Goal: Task Accomplishment & Management: Manage account settings

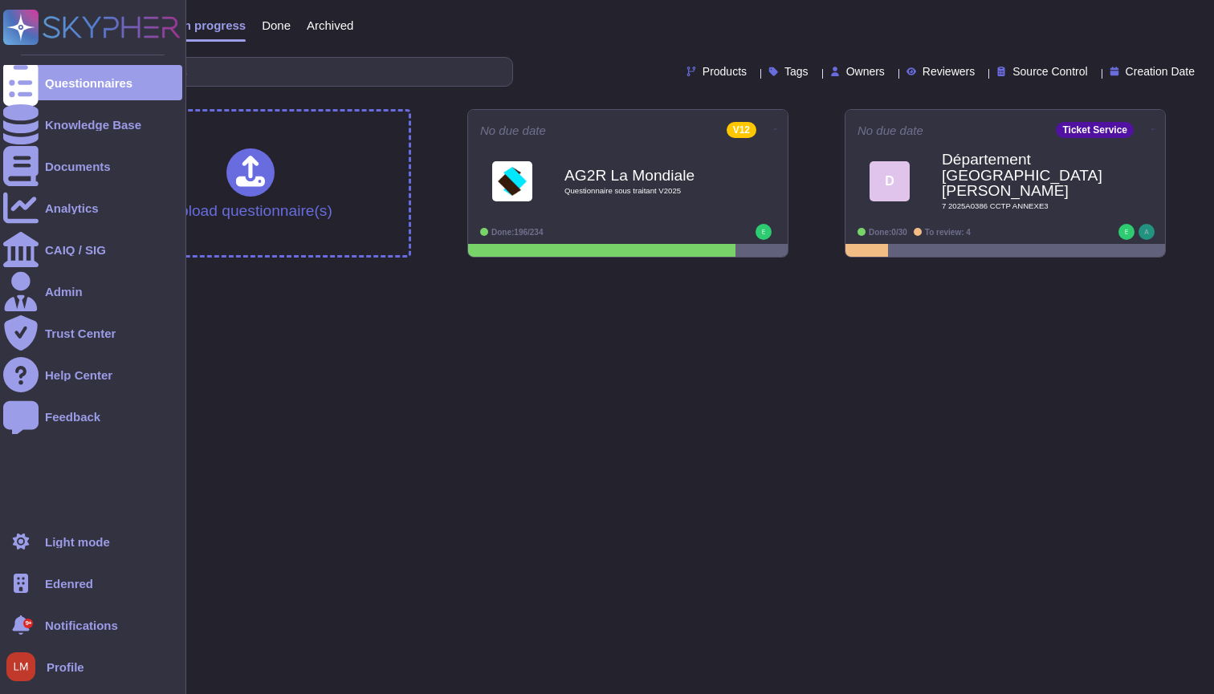
click at [81, 583] on span "Edenred" at bounding box center [69, 584] width 48 height 12
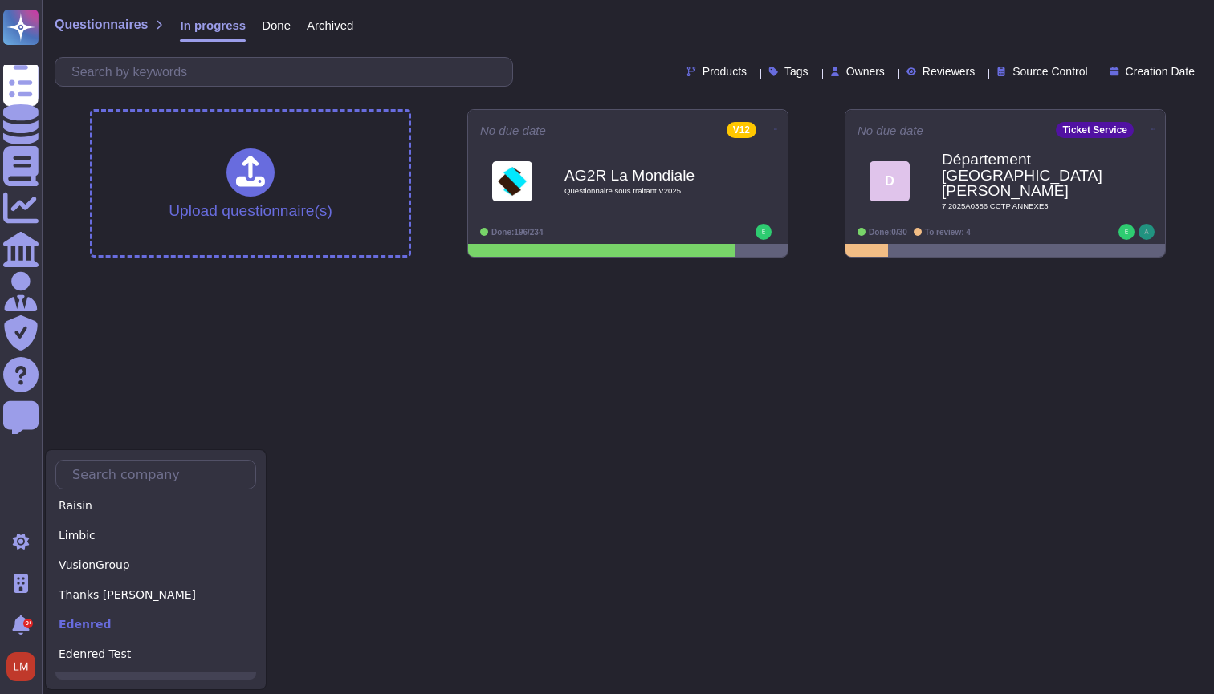
scroll to position [1744, 0]
click at [131, 674] on div "Comeen" at bounding box center [155, 685] width 201 height 23
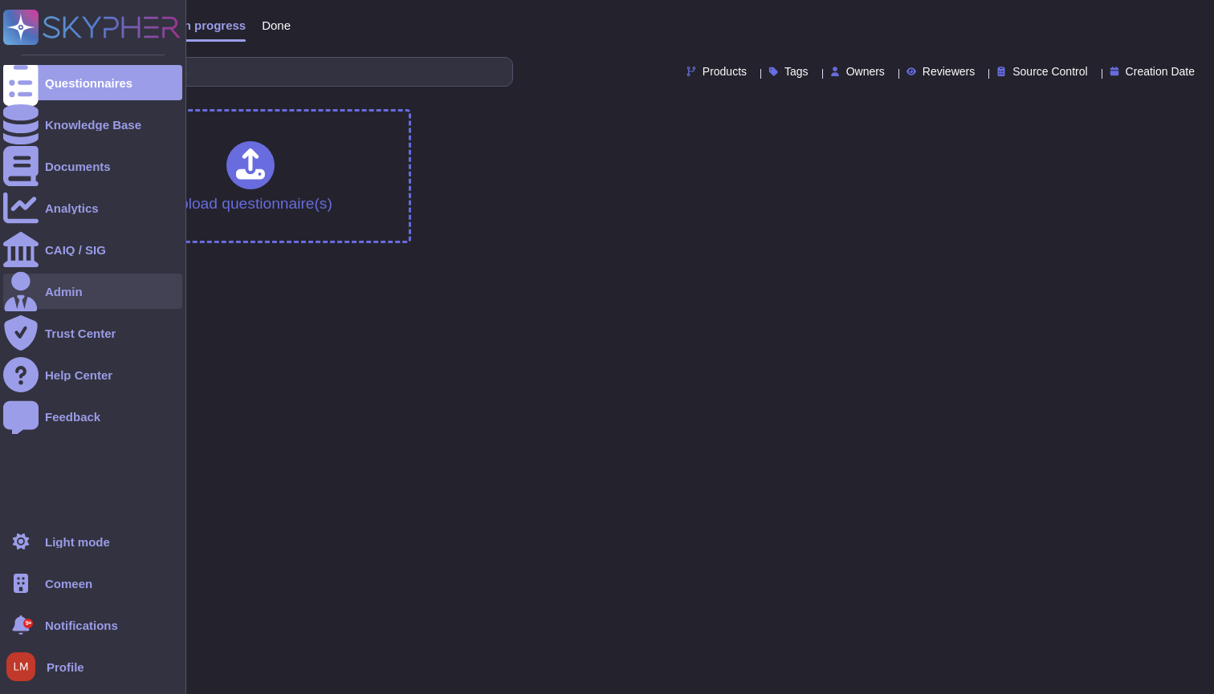
click at [75, 303] on div "Admin" at bounding box center [92, 291] width 179 height 35
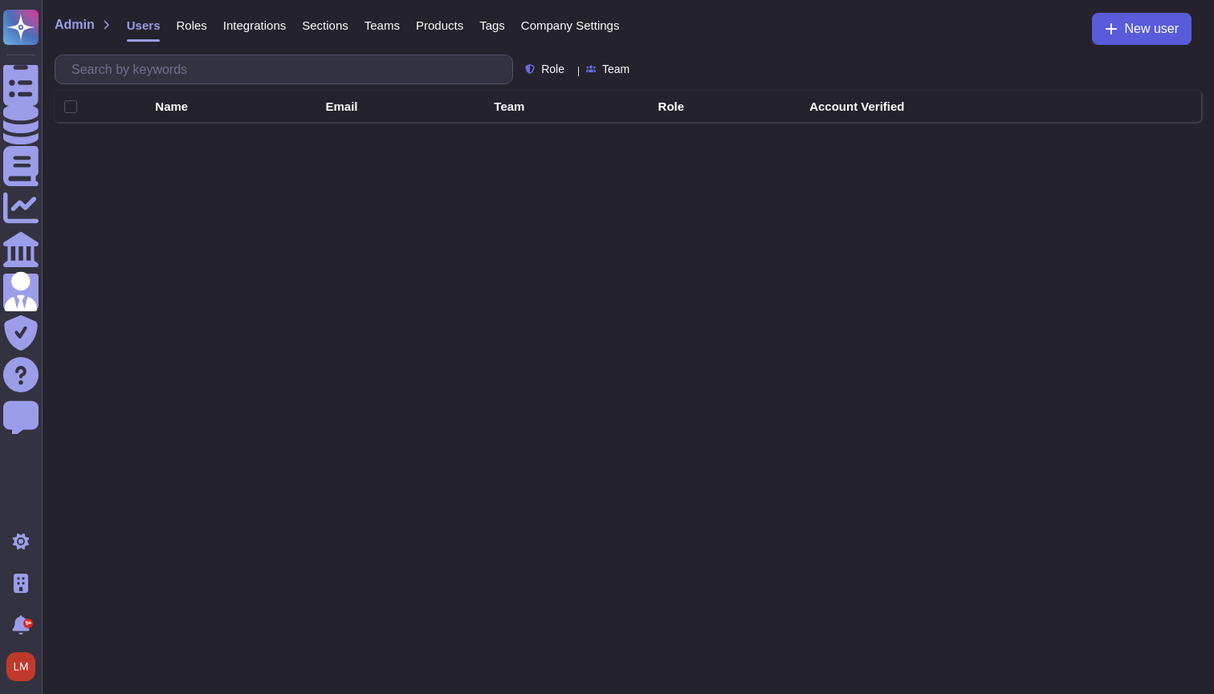
click at [1134, 39] on button "New user" at bounding box center [1142, 29] width 100 height 32
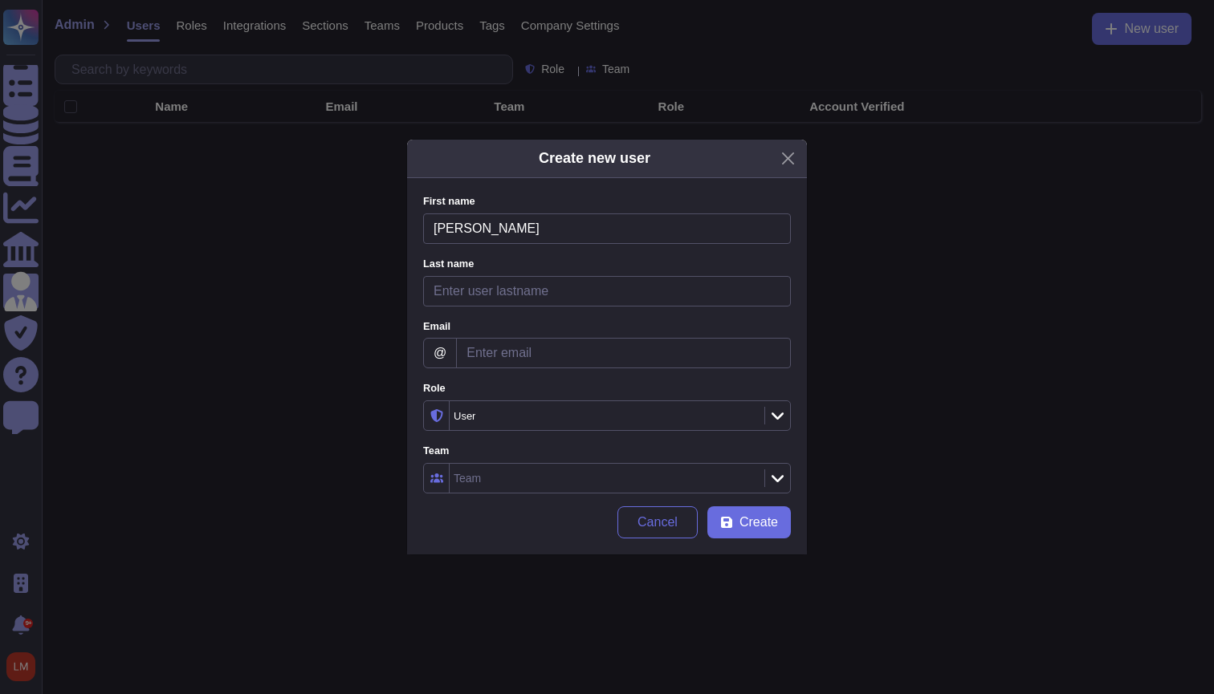
type input "Simon"
click at [668, 273] on div "Last name Please fill this field" at bounding box center [607, 282] width 368 height 50
type input "Cleriot"
type input "simon.cleriot@comeen.com"
click at [605, 411] on div "User" at bounding box center [599, 416] width 291 height 10
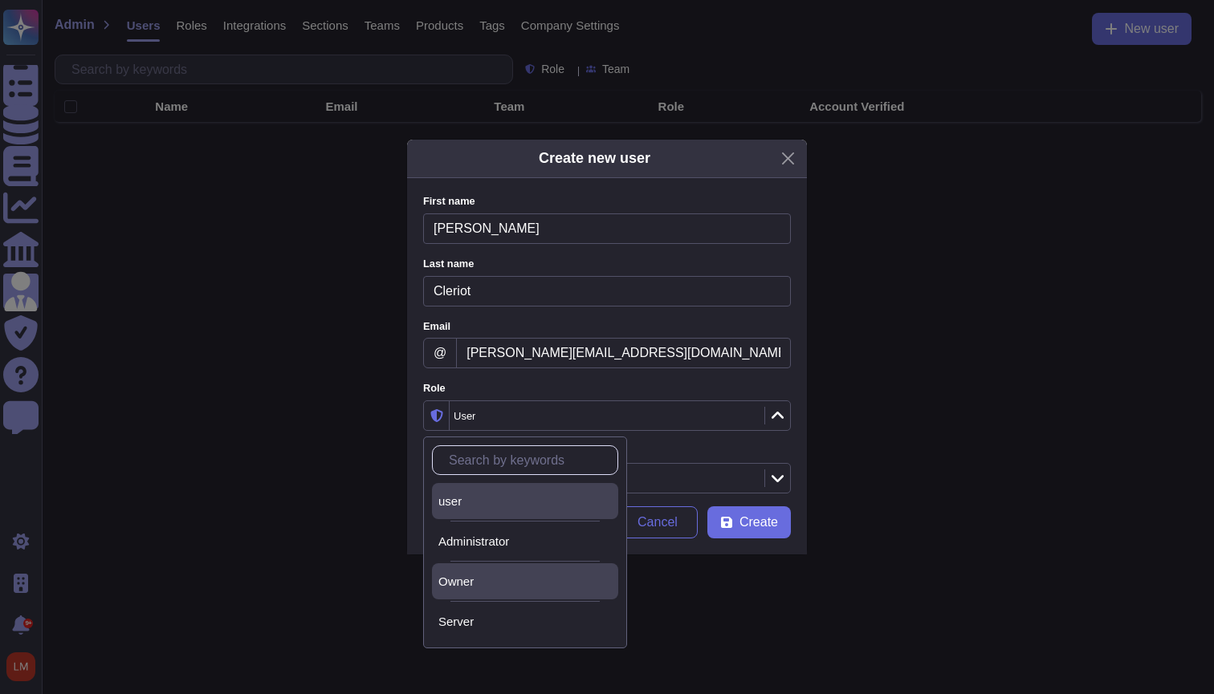
click at [549, 580] on div "Owner" at bounding box center [524, 582] width 173 height 14
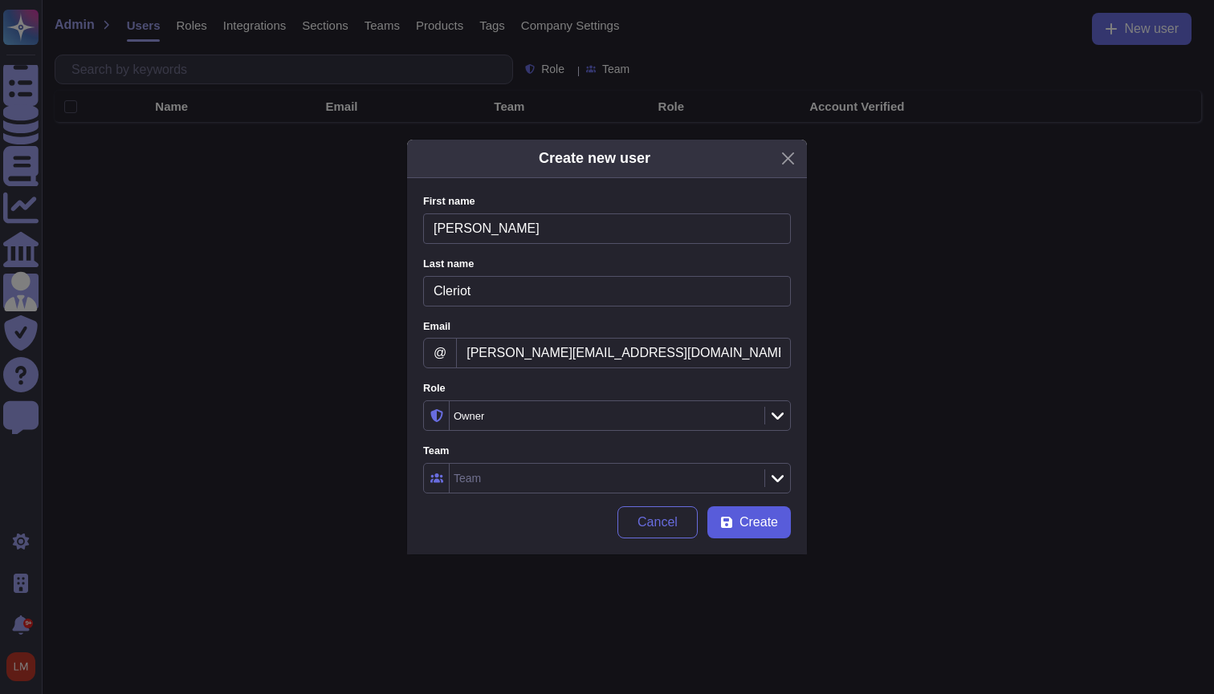
click at [765, 521] on span "Create" at bounding box center [758, 522] width 39 height 13
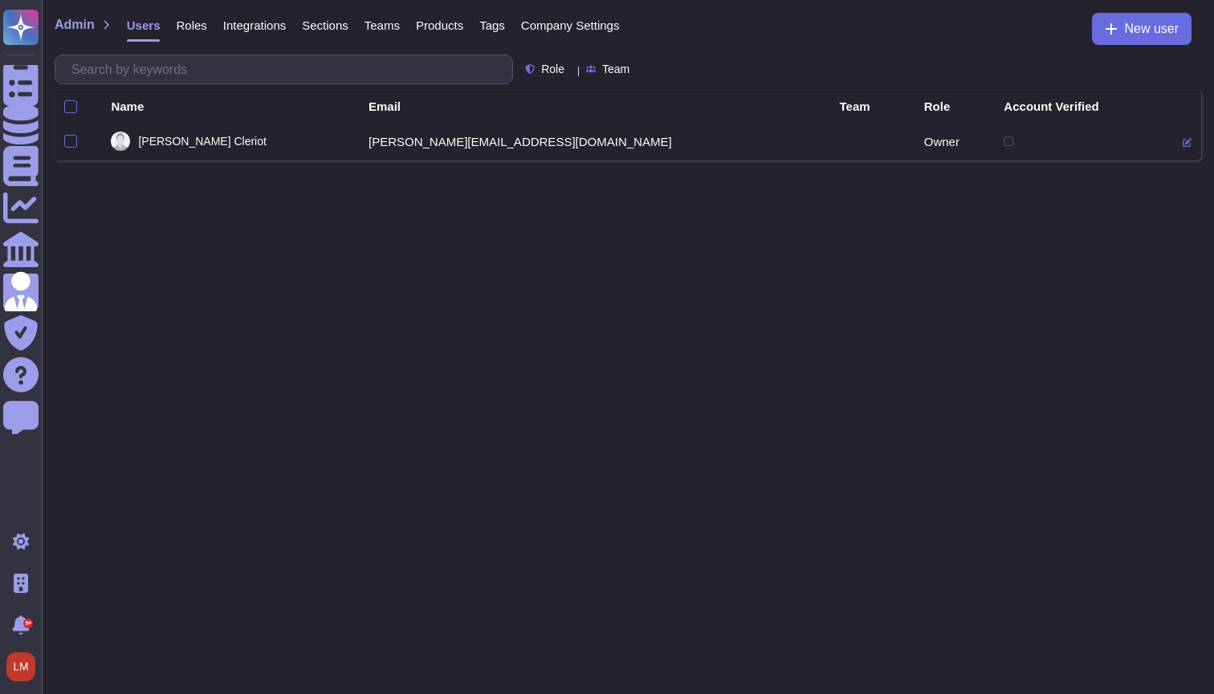
click at [898, 161] on html "Questionnaires Knowledge Base Documents Analytics CAIQ / SIG Admin Trust Center…" at bounding box center [607, 80] width 1214 height 161
click at [874, 50] on div "Admin Users Roles Integrations Sections Teams Products Tags Company Settings Ne…" at bounding box center [628, 34] width 1146 height 42
click at [426, 24] on span "Products" at bounding box center [439, 25] width 47 height 12
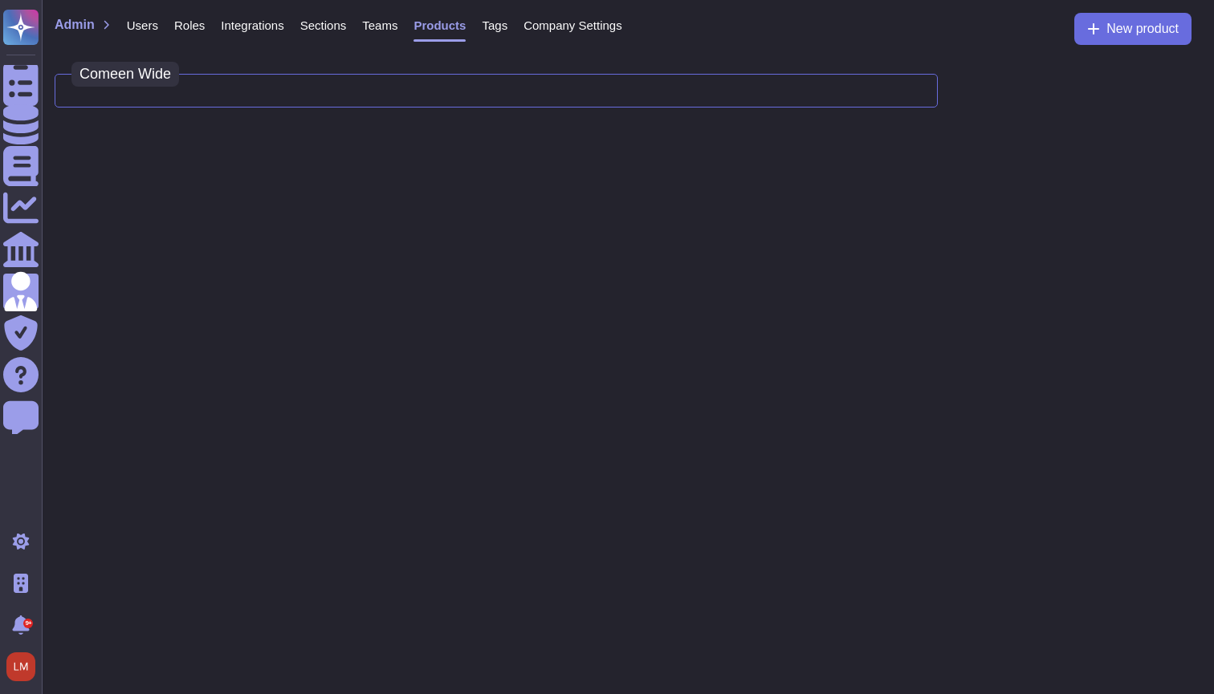
click at [316, 25] on span "Sections" at bounding box center [323, 25] width 47 height 12
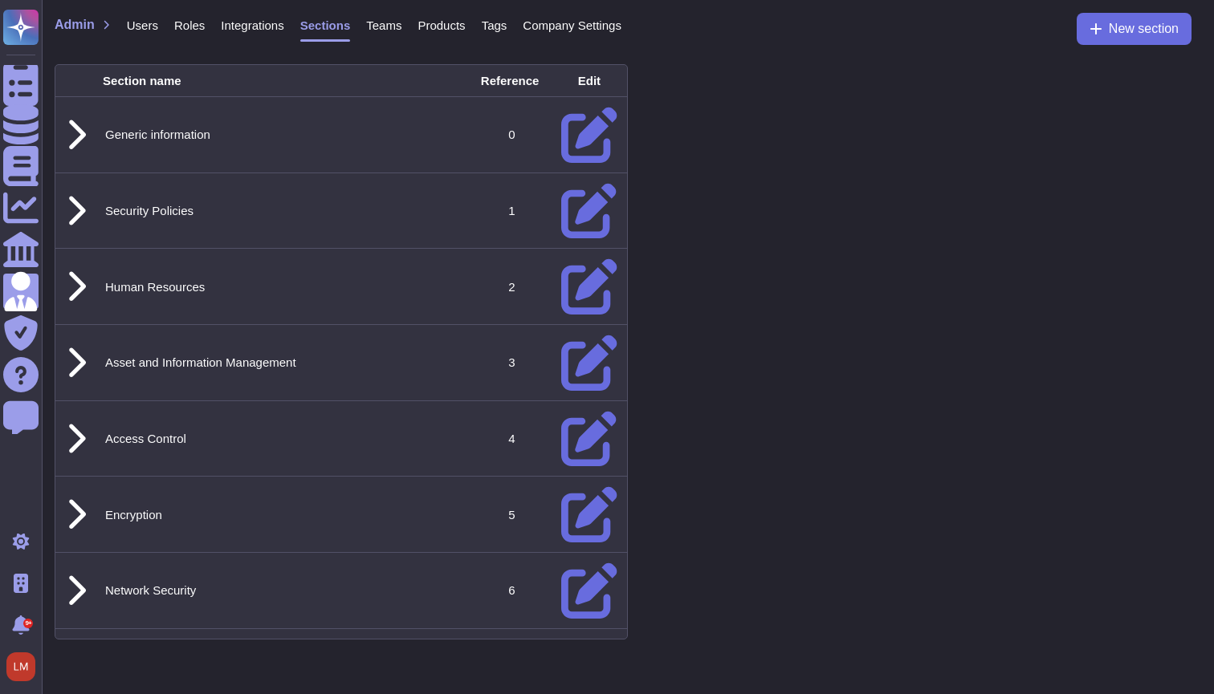
click at [266, 26] on span "Integrations" at bounding box center [252, 25] width 63 height 12
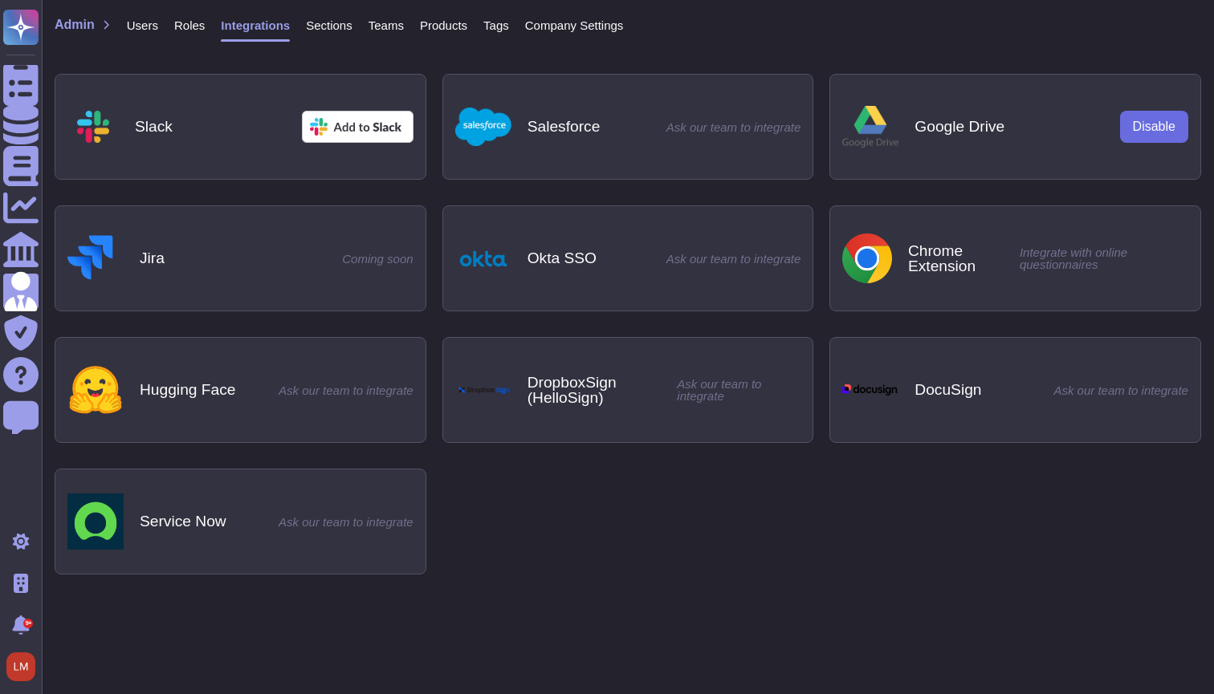
click at [189, 26] on span "Roles" at bounding box center [189, 25] width 31 height 12
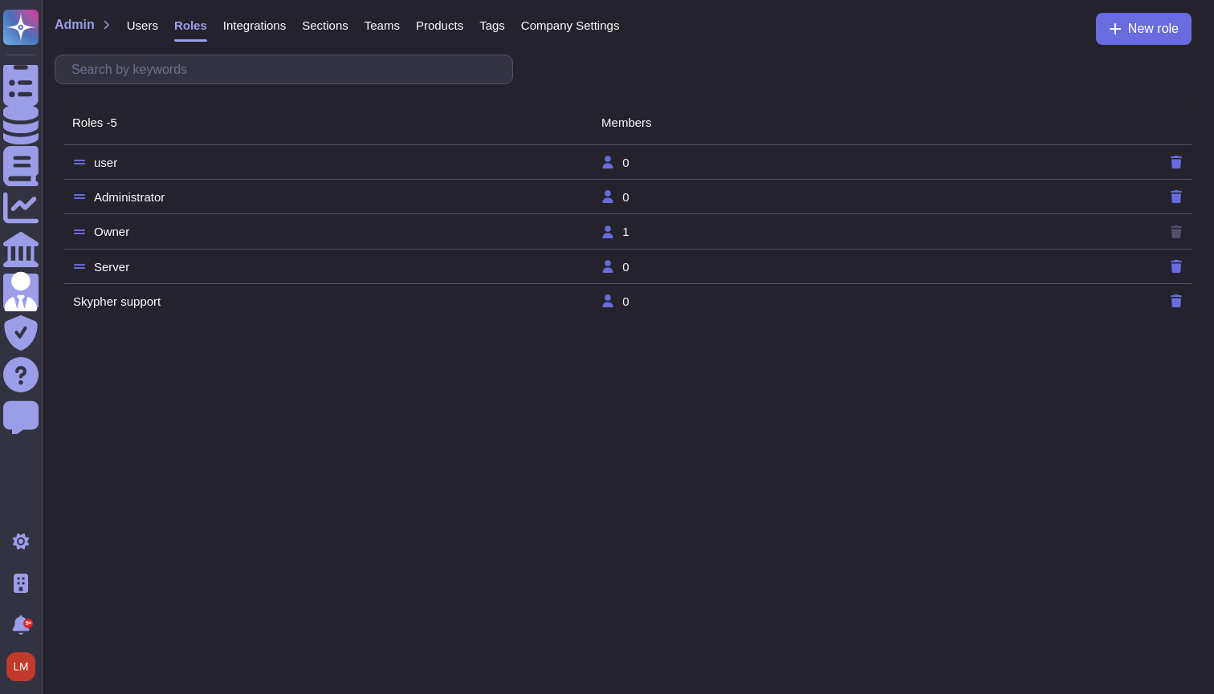
click at [130, 33] on div "Users" at bounding box center [134, 29] width 47 height 32
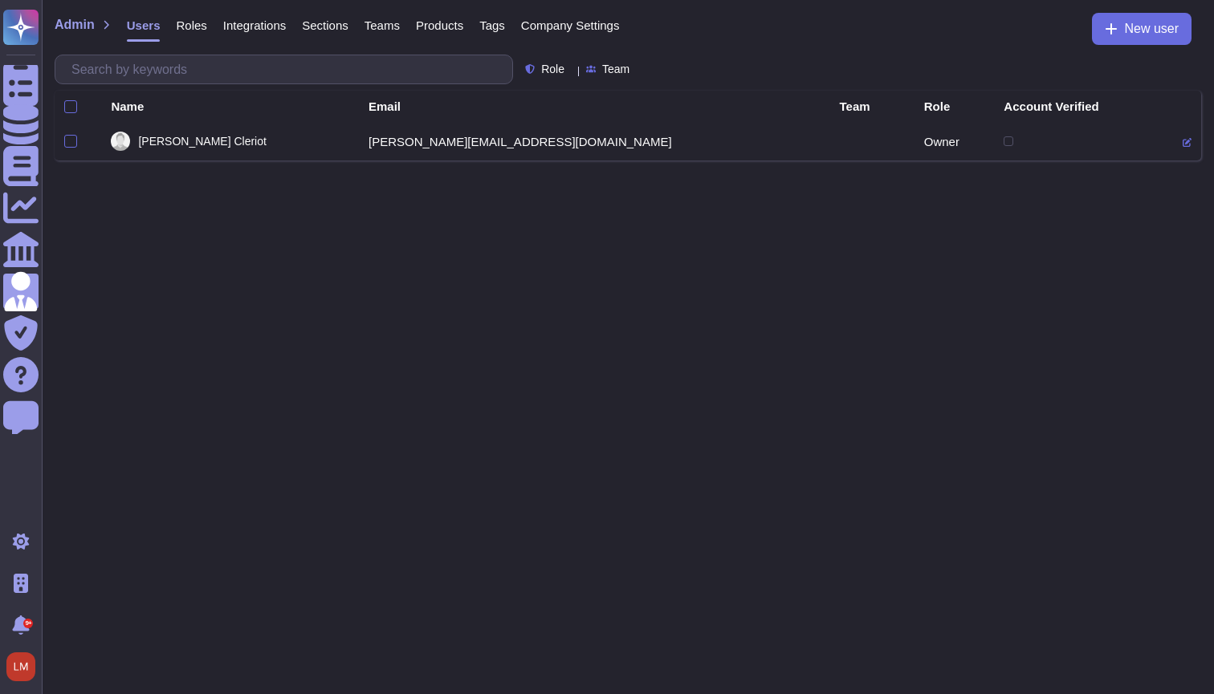
click at [603, 19] on span "Company Settings" at bounding box center [570, 25] width 99 height 12
